Goal: Navigation & Orientation: Go to known website

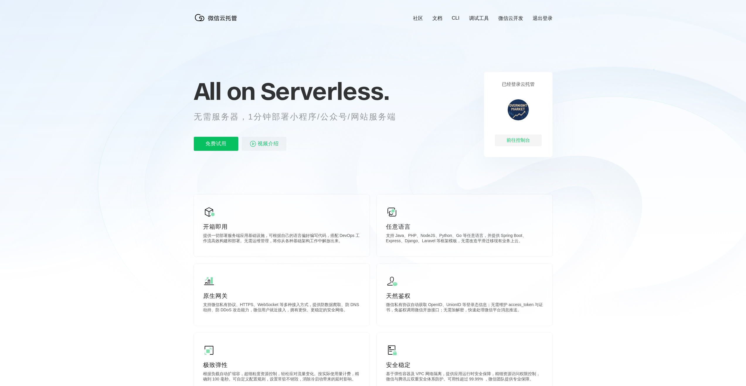
scroll to position [0, 1042]
click at [513, 19] on link "微信云开发" at bounding box center [510, 18] width 25 height 7
click at [523, 138] on div "前往控制台" at bounding box center [518, 141] width 47 height 12
